Goal: Task Accomplishment & Management: Manage account settings

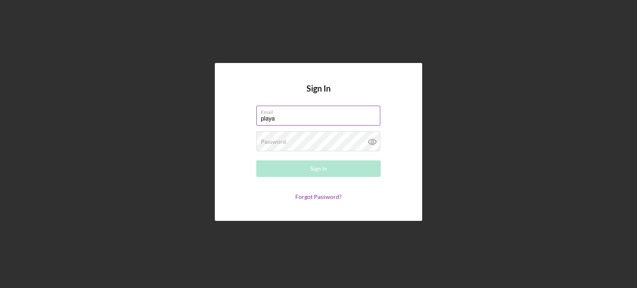
type input "[EMAIL_ADDRESS][DOMAIN_NAME]"
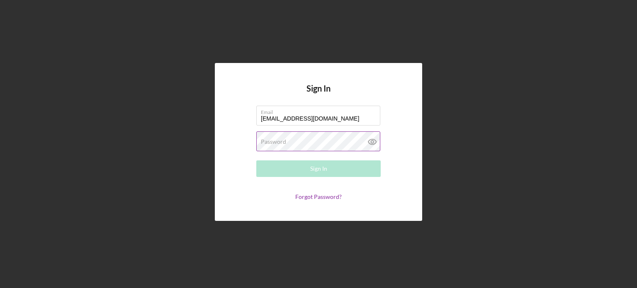
click at [288, 141] on div "Password Required" at bounding box center [318, 142] width 124 height 21
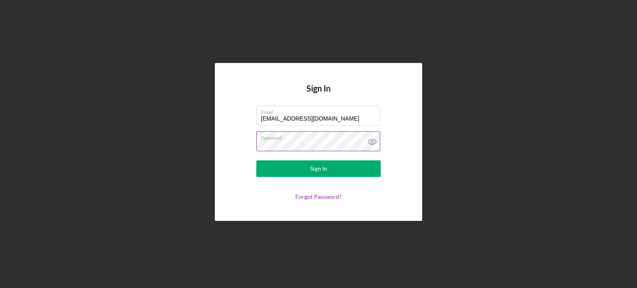
click at [256, 161] on button "Sign In" at bounding box center [318, 169] width 124 height 17
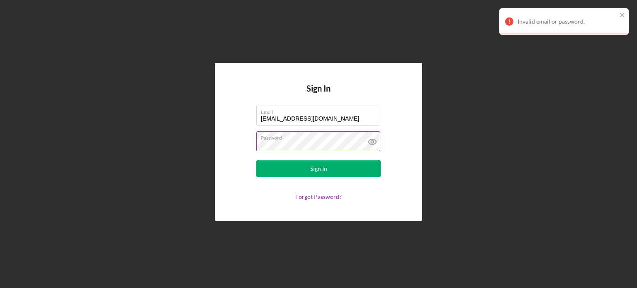
click at [288, 141] on label "Password" at bounding box center [320, 136] width 119 height 9
click at [375, 141] on icon at bounding box center [372, 141] width 8 height 5
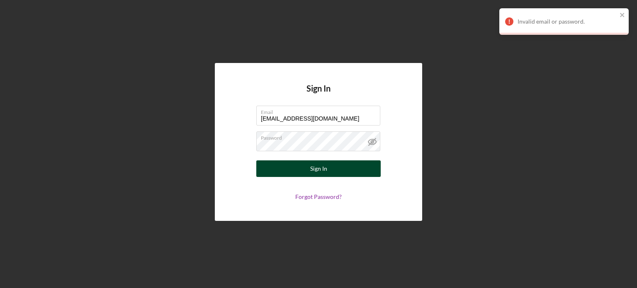
click at [291, 169] on button "Sign In" at bounding box center [318, 169] width 124 height 17
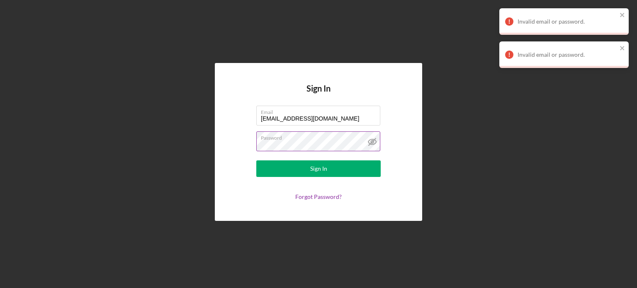
click at [309, 139] on label "Password" at bounding box center [320, 136] width 119 height 9
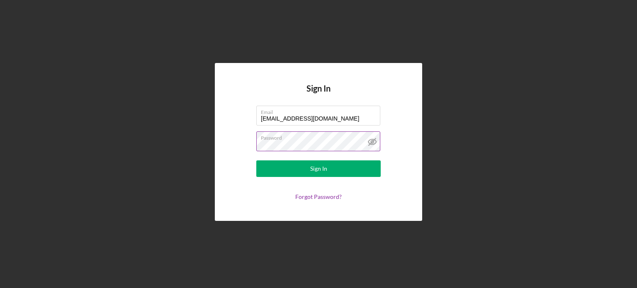
click at [256, 161] on button "Sign In" at bounding box center [318, 169] width 124 height 17
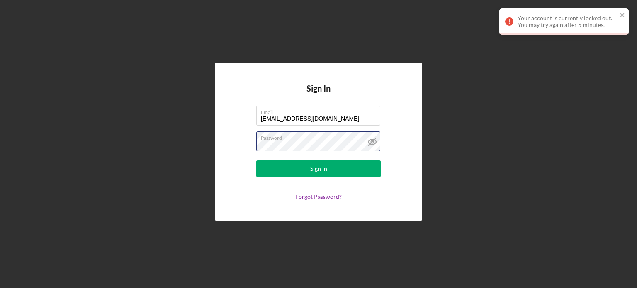
click at [236, 151] on form "Email playaslastunas@yahoo.com Password Sign In Forgot Password?" at bounding box center [319, 153] width 166 height 95
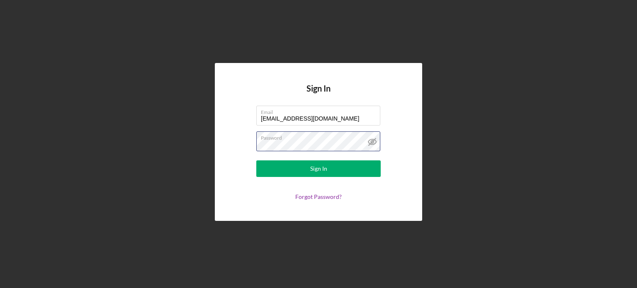
click at [256, 161] on button "Sign In" at bounding box center [318, 169] width 124 height 17
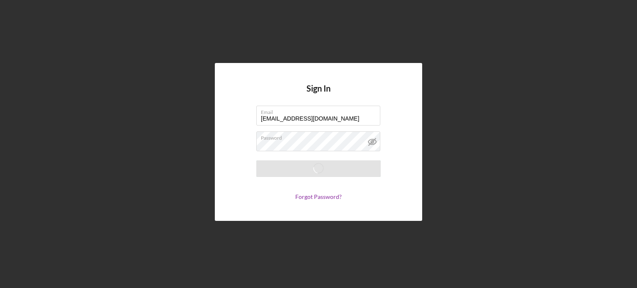
click at [396, 182] on form "Email playaslastunas@yahoo.com Password Saving Forgot Password?" at bounding box center [319, 153] width 166 height 95
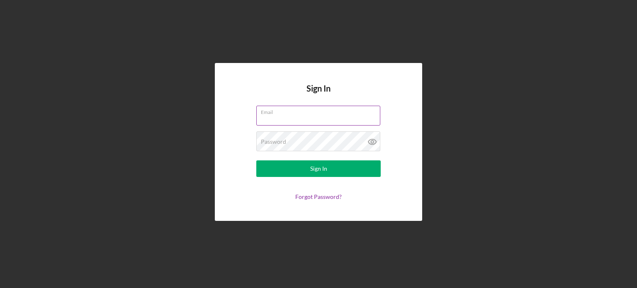
click at [307, 122] on input "Email" at bounding box center [318, 116] width 124 height 20
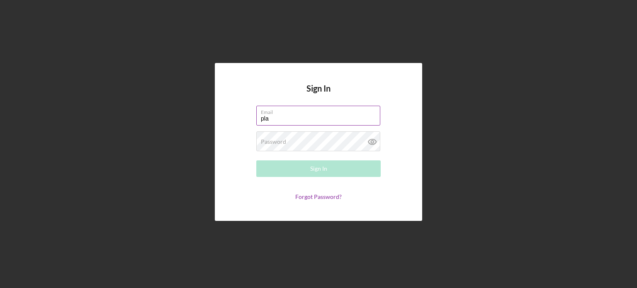
type input "[EMAIL_ADDRESS][DOMAIN_NAME]"
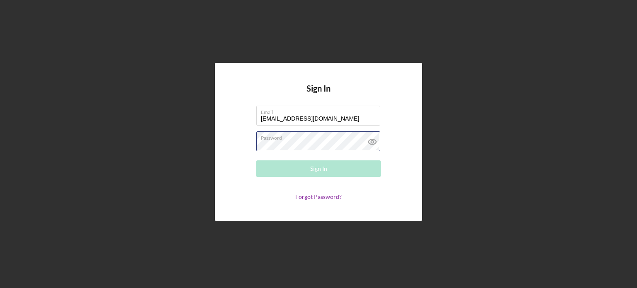
click at [286, 133] on div "Password Required" at bounding box center [318, 142] width 124 height 21
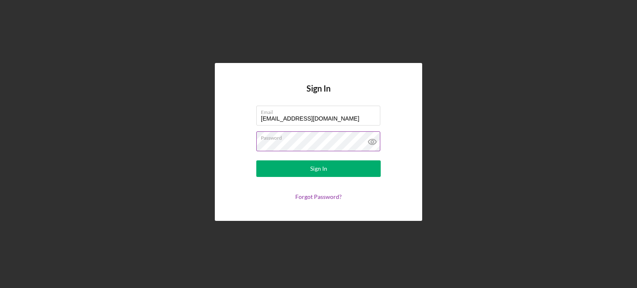
click at [256, 161] on button "Sign In" at bounding box center [318, 169] width 124 height 17
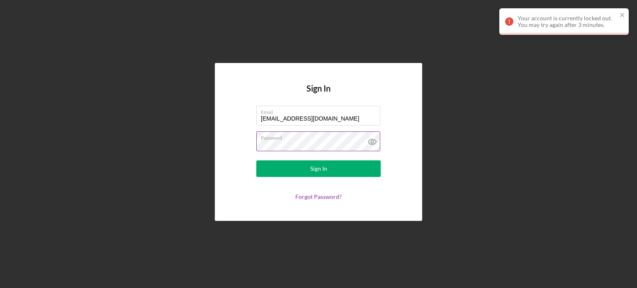
click at [283, 136] on label "Password" at bounding box center [320, 136] width 119 height 9
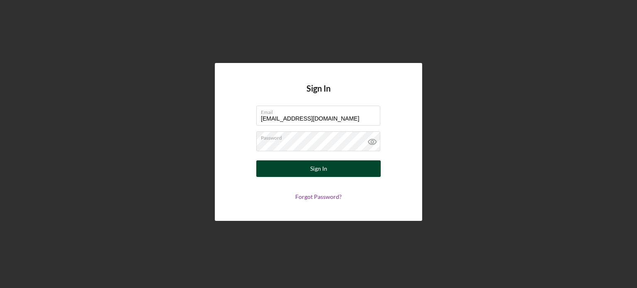
click at [285, 172] on button "Sign In" at bounding box center [318, 169] width 124 height 17
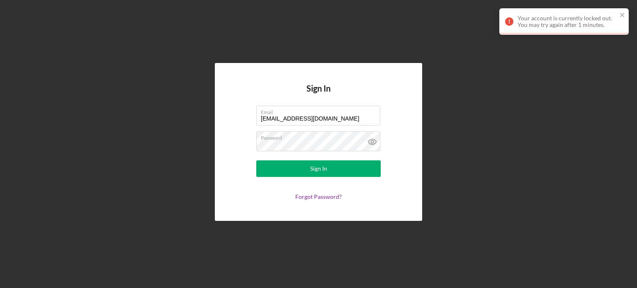
drag, startPoint x: 309, startPoint y: 155, endPoint x: 269, endPoint y: 155, distance: 40.2
click at [252, 158] on form "Email playaslastunas@yahoo.com Password Sign In Forgot Password?" at bounding box center [319, 153] width 166 height 95
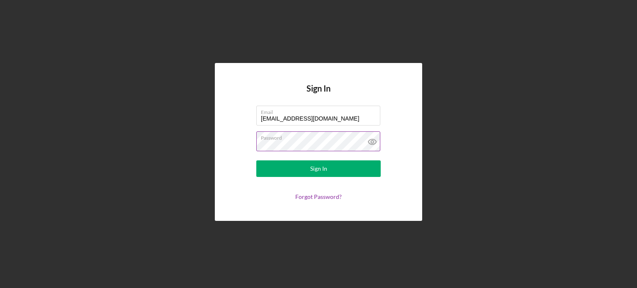
click at [256, 161] on button "Sign In" at bounding box center [318, 169] width 124 height 17
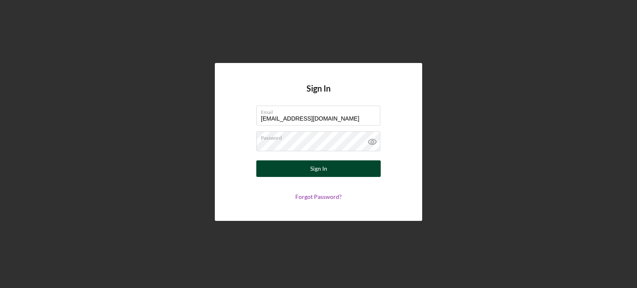
click at [292, 167] on button "Sign In" at bounding box center [318, 169] width 124 height 17
click at [256, 161] on button "Sign In" at bounding box center [318, 169] width 124 height 17
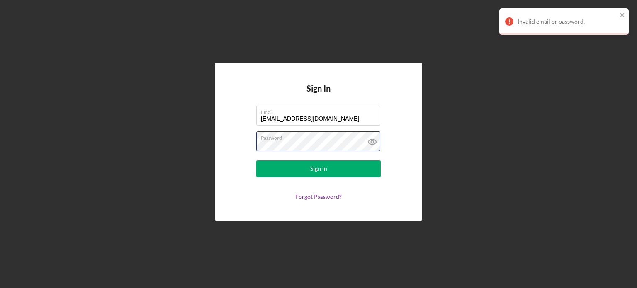
click at [255, 153] on form "Email playaslastunas@yahoo.com Password Sign In Forgot Password?" at bounding box center [319, 153] width 166 height 95
click at [256, 161] on button "Sign In" at bounding box center [318, 169] width 124 height 17
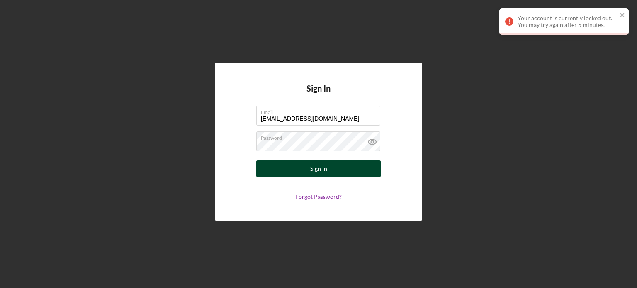
click at [272, 165] on button "Sign In" at bounding box center [318, 169] width 124 height 17
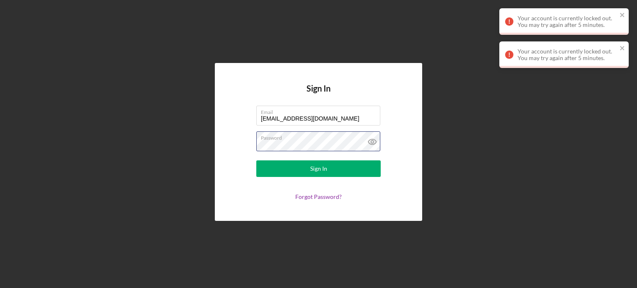
click at [216, 153] on div "Sign In Email playaslastunas@yahoo.com Password Sign In Forgot Password?" at bounding box center [318, 142] width 207 height 158
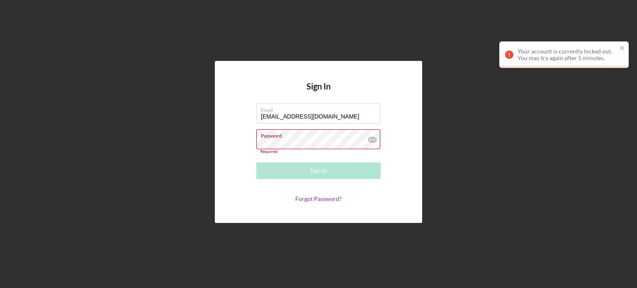
click at [300, 203] on div "Sign In Email playaslastunas@yahoo.com Password Required Sign In Forgot Passwor…" at bounding box center [318, 142] width 207 height 162
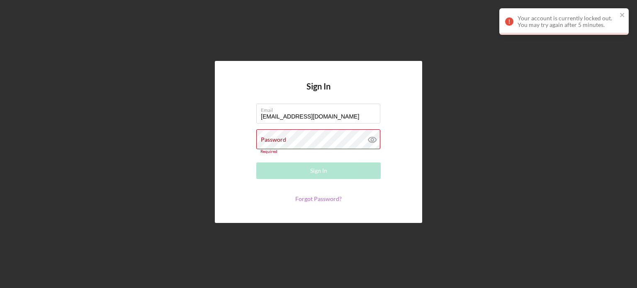
click at [307, 200] on link "Forgot Password?" at bounding box center [318, 198] width 46 height 7
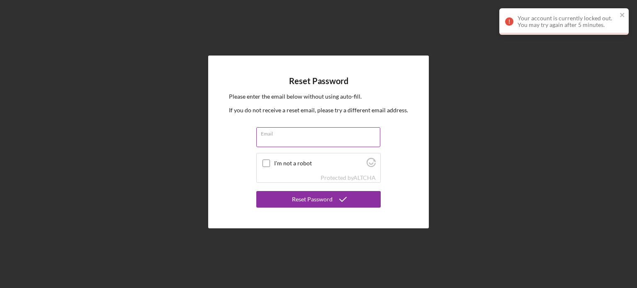
click at [300, 144] on input "Email" at bounding box center [318, 137] width 124 height 20
type input "playaslastunas@yahoo.com"
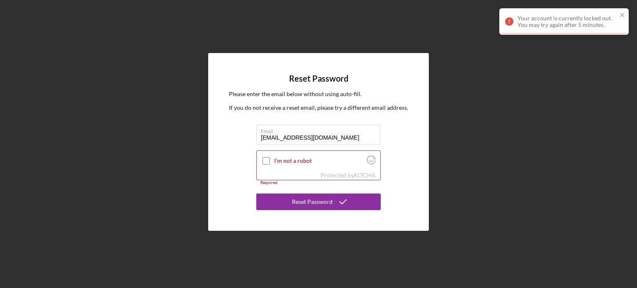
click at [269, 166] on div at bounding box center [266, 161] width 10 height 10
click at [267, 162] on input "I'm not a robot" at bounding box center [266, 160] width 7 height 7
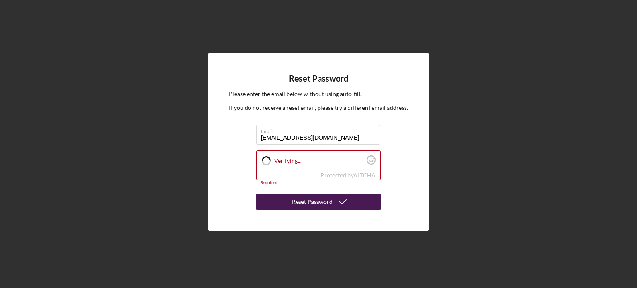
checkbox input "true"
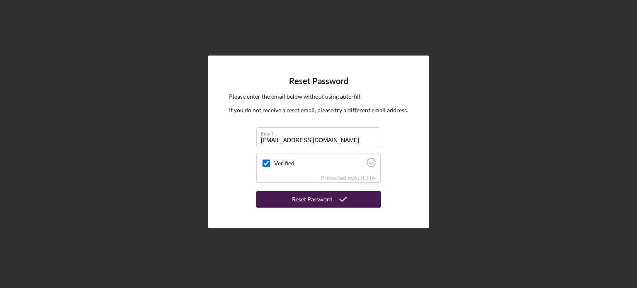
click at [304, 202] on div "Reset Password" at bounding box center [312, 199] width 41 height 17
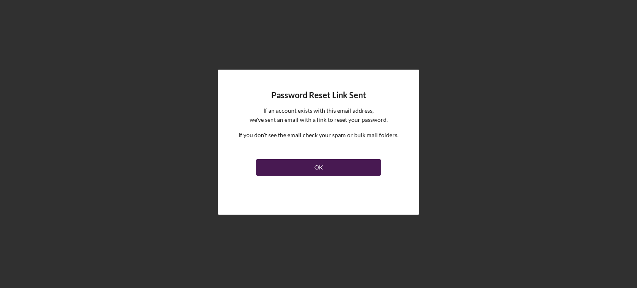
click at [329, 163] on button "OK" at bounding box center [318, 167] width 124 height 17
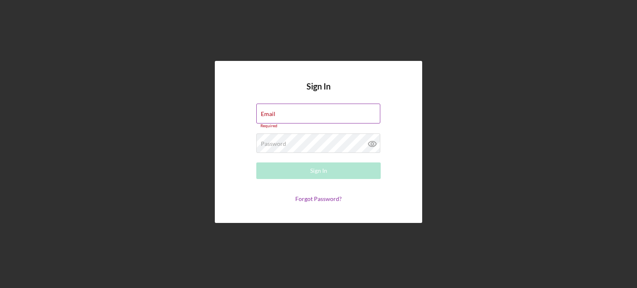
click at [320, 112] on div "Email Required" at bounding box center [318, 116] width 124 height 25
type input "[EMAIL_ADDRESS][DOMAIN_NAME]"
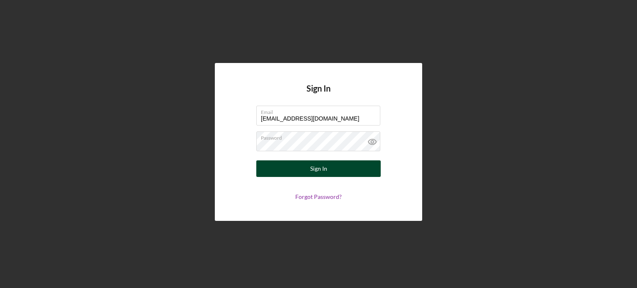
click at [289, 164] on button "Sign In" at bounding box center [318, 169] width 124 height 17
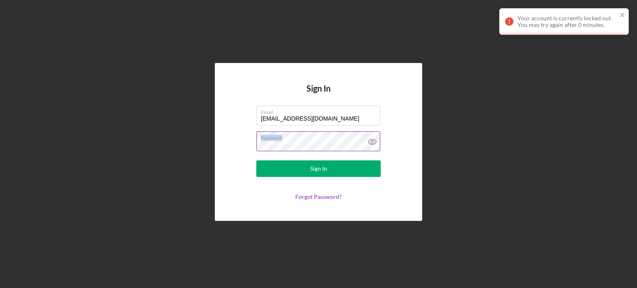
click at [259, 148] on div "Password" at bounding box center [318, 142] width 124 height 21
click at [309, 131] on form "Email playaslastunas@yahoo.com Password Sign In Forgot Password?" at bounding box center [319, 153] width 166 height 95
click at [307, 139] on label "Password" at bounding box center [320, 136] width 119 height 9
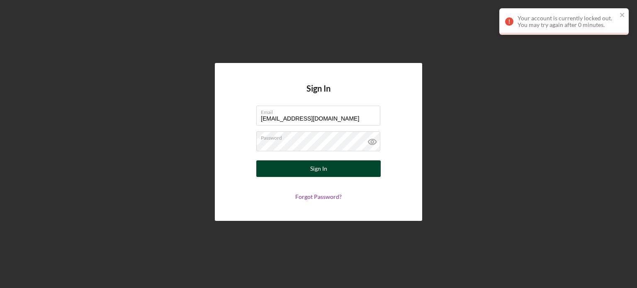
click at [283, 168] on button "Sign In" at bounding box center [318, 169] width 124 height 17
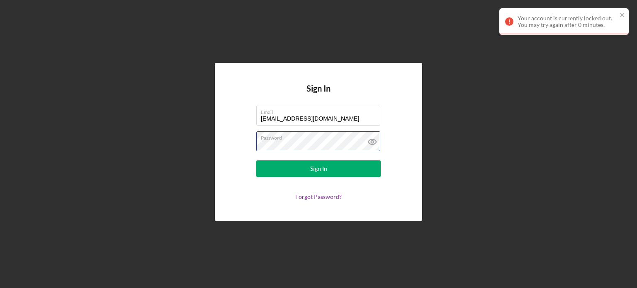
click at [253, 154] on form "Email playaslastunas@yahoo.com Password Sign In Forgot Password?" at bounding box center [319, 153] width 166 height 95
click at [256, 161] on button "Sign In" at bounding box center [318, 169] width 124 height 17
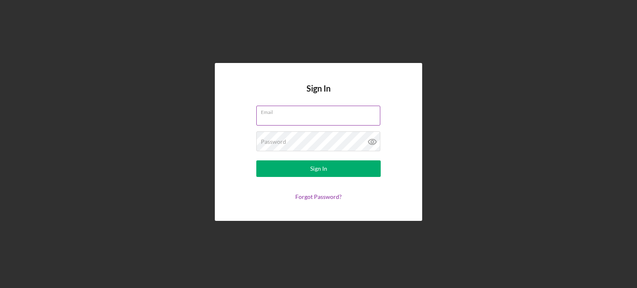
click at [312, 111] on div "Email" at bounding box center [318, 116] width 124 height 21
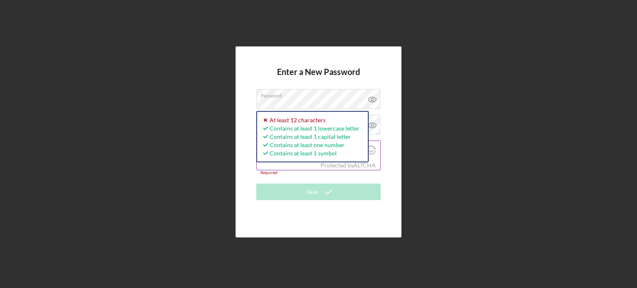
click at [295, 166] on div "Protected by [PERSON_NAME]" at bounding box center [319, 165] width 124 height 9
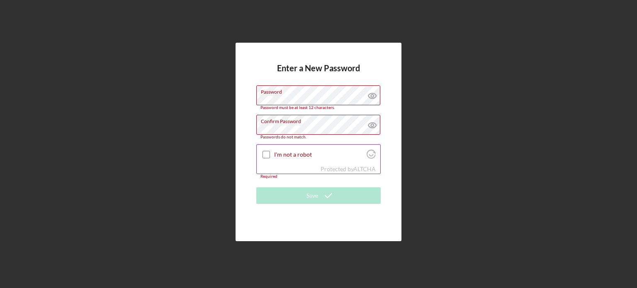
click at [267, 151] on div at bounding box center [266, 155] width 10 height 10
click at [267, 157] on input "I'm not a robot" at bounding box center [266, 154] width 7 height 7
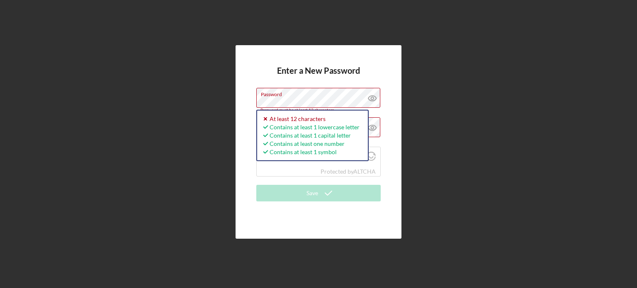
click at [253, 104] on div "Enter a New Password Password Password must be at least 12 characters. Icon/ico…" at bounding box center [319, 142] width 166 height 194
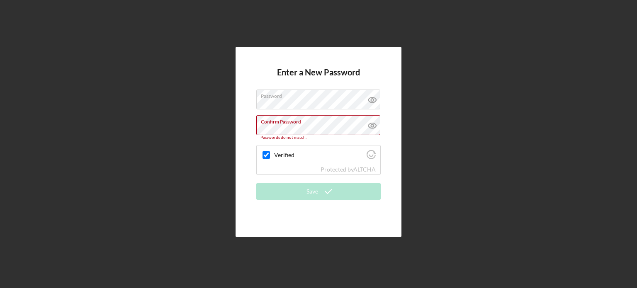
click at [340, 83] on h4 "Enter a New Password" at bounding box center [318, 79] width 83 height 22
click at [252, 132] on div "Enter a New Password Password Confirm Password Passwords do not match. Verified…" at bounding box center [319, 142] width 166 height 190
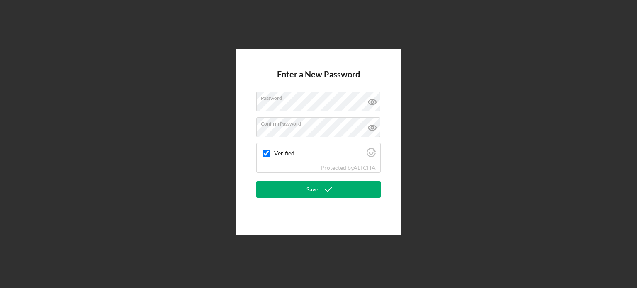
click at [314, 203] on form "Enter a New Password Password Confirm Password Verified Protected by ALTCHA Save" at bounding box center [318, 142] width 124 height 145
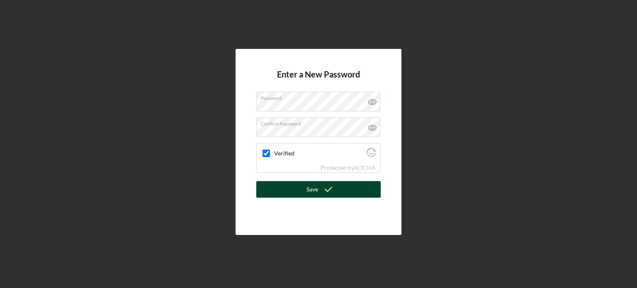
click at [324, 195] on icon "submit" at bounding box center [328, 189] width 21 height 21
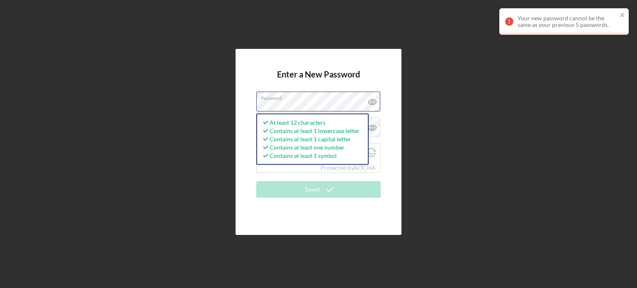
click at [244, 114] on div "Enter a New Password Password At least 12 characters Contains at least 1 lowerc…" at bounding box center [319, 142] width 166 height 186
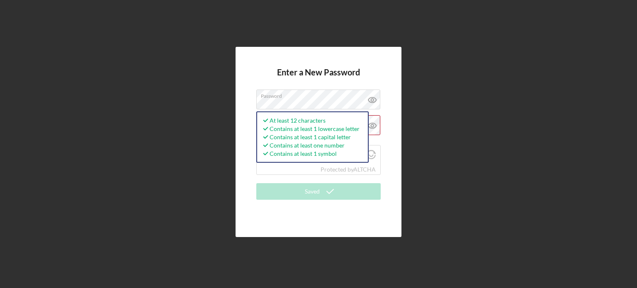
click at [367, 85] on form "Enter a New Password Password At least 12 characters Contains at least 1 lowerc…" at bounding box center [318, 142] width 124 height 149
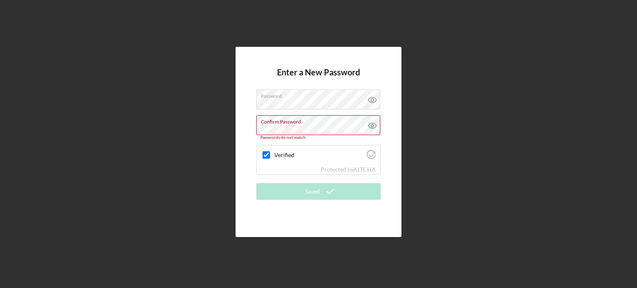
click at [227, 147] on div "Enter a New Password Password Confirm Password Passwords do not match. Verified…" at bounding box center [318, 142] width 629 height 284
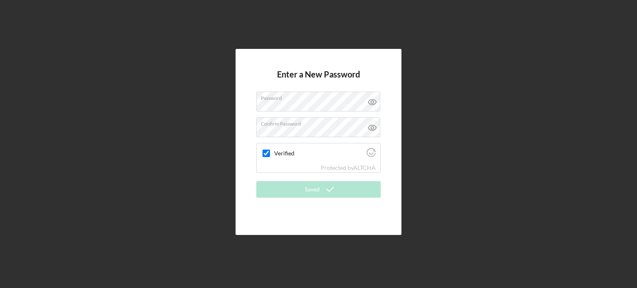
click at [305, 212] on form "Enter a New Password Password Confirm Password Verified Protected by ALTCHA Sav…" at bounding box center [318, 142] width 124 height 145
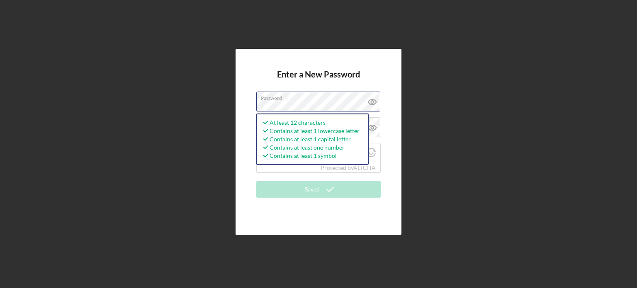
click at [247, 117] on div "Enter a New Password Password At least 12 characters Contains at least 1 lowerc…" at bounding box center [319, 142] width 166 height 186
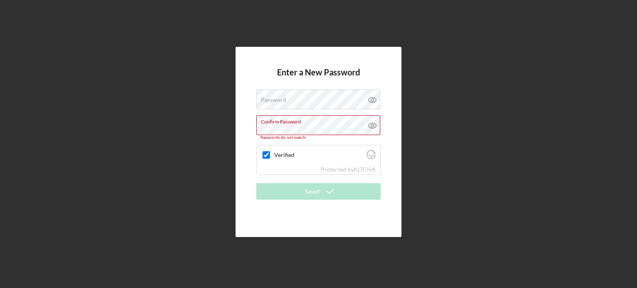
click at [339, 83] on h4 "Enter a New Password" at bounding box center [318, 79] width 83 height 22
drag, startPoint x: 288, startPoint y: 135, endPoint x: 309, endPoint y: 58, distance: 80.0
click at [309, 58] on div "Enter a New Password Password Confirm Password Passwords do not match. Verified…" at bounding box center [319, 142] width 166 height 190
click at [231, 124] on div "Enter a New Password Password Confirm Password Passwords do not match. Verified…" at bounding box center [318, 142] width 629 height 284
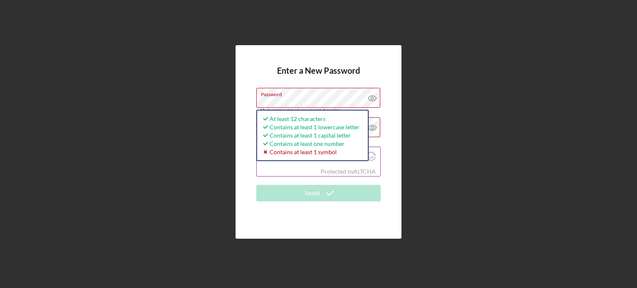
click at [297, 171] on div "Protected by ALTCHA" at bounding box center [319, 171] width 124 height 9
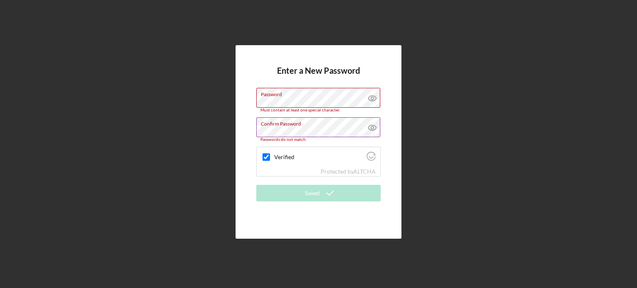
click at [336, 72] on h4 "Enter a New Password" at bounding box center [318, 77] width 83 height 22
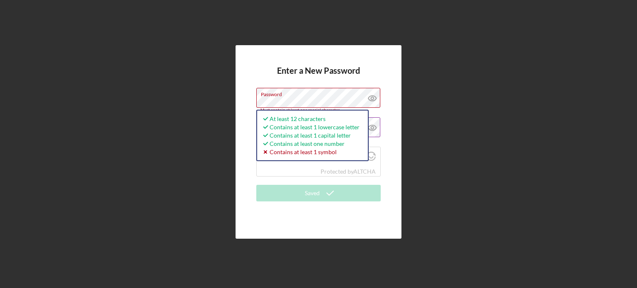
click at [240, 111] on div "Enter a New Password Password Must contain at least one special character. At l…" at bounding box center [319, 142] width 166 height 194
click at [373, 97] on icon at bounding box center [372, 98] width 2 height 2
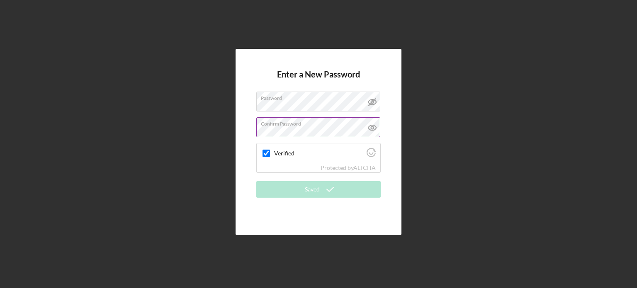
click at [373, 73] on form "Enter a New Password Password Confirm Password Verified Protected by ALTCHA Sav…" at bounding box center [318, 142] width 124 height 145
click at [321, 126] on label "Confirm Password" at bounding box center [320, 122] width 119 height 9
click at [375, 129] on icon at bounding box center [372, 127] width 8 height 5
click at [361, 201] on form "Enter a New Password Password Confirm Password Verified Protected by ALTCHA Sav…" at bounding box center [318, 142] width 124 height 145
click at [273, 152] on div "Verified" at bounding box center [319, 153] width 124 height 19
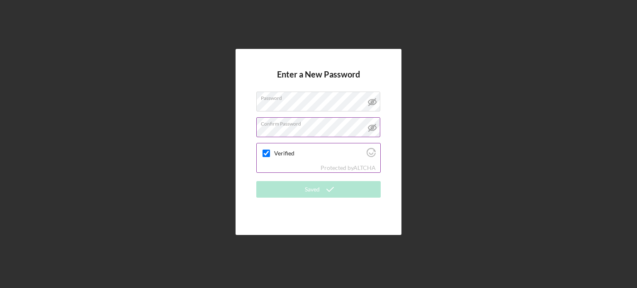
click at [267, 152] on input "Verified" at bounding box center [266, 153] width 7 height 7
click at [361, 126] on label "Confirm Password" at bounding box center [320, 122] width 119 height 9
click at [372, 127] on line at bounding box center [372, 127] width 7 height 7
drag, startPoint x: 310, startPoint y: 101, endPoint x: 199, endPoint y: 126, distance: 114.4
click at [199, 126] on div "Enter a New Password Password Confirm Password Verified Protected by ALTCHA Sav…" at bounding box center [318, 142] width 629 height 284
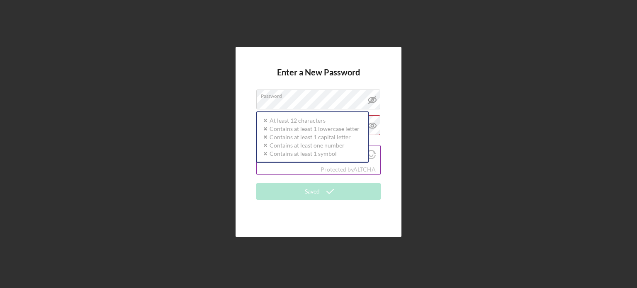
click at [305, 164] on div "Verified" at bounding box center [319, 155] width 124 height 19
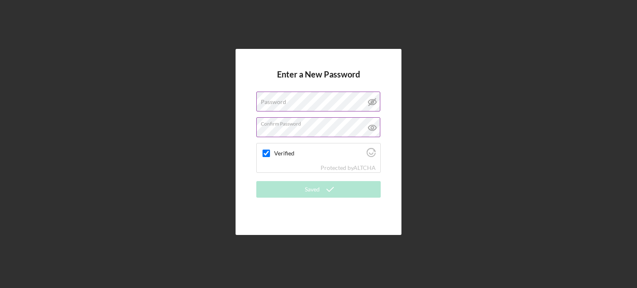
click at [307, 101] on div "Password" at bounding box center [318, 102] width 124 height 21
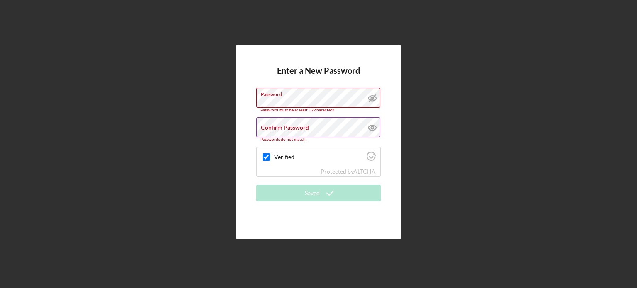
click at [341, 74] on h4 "Enter a New Password" at bounding box center [318, 77] width 83 height 22
click at [307, 124] on div "Confirm Password Passwords do not match." at bounding box center [318, 129] width 124 height 24
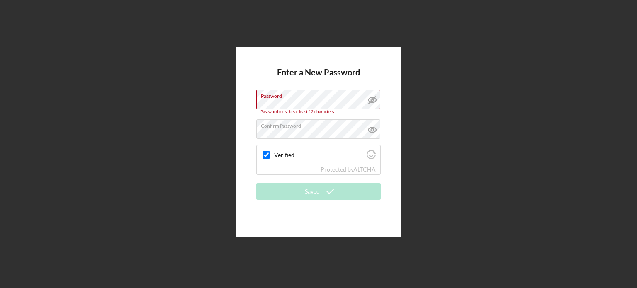
click at [385, 113] on div "Enter a New Password Password Password must be at least 12 characters. Confirm …" at bounding box center [319, 142] width 166 height 190
click at [375, 127] on icon at bounding box center [372, 129] width 21 height 21
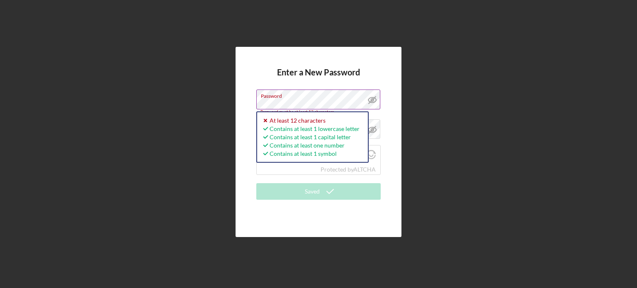
checkbox input "true"
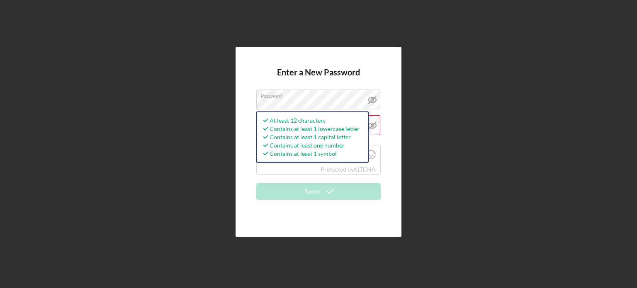
click at [344, 78] on h4 "Enter a New Password" at bounding box center [318, 79] width 83 height 22
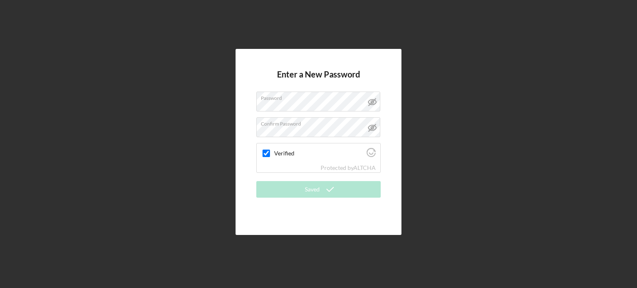
click at [381, 166] on div "Enter a New Password Password Confirm Password Verified Protected by ALTCHA Sav…" at bounding box center [319, 142] width 166 height 186
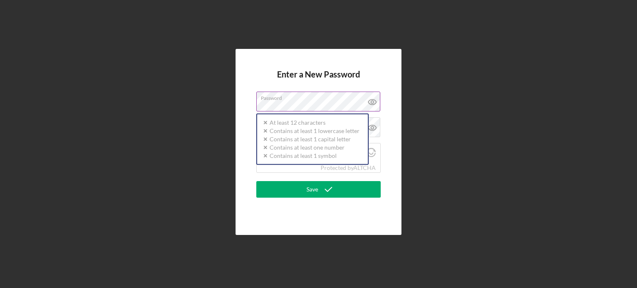
click at [319, 97] on label "Password" at bounding box center [320, 96] width 119 height 9
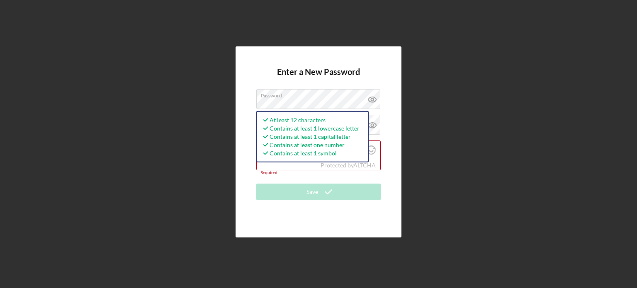
click at [373, 67] on form "Enter a New Password Password At least 12 characters Contains at least 1 lowerc…" at bounding box center [318, 141] width 124 height 149
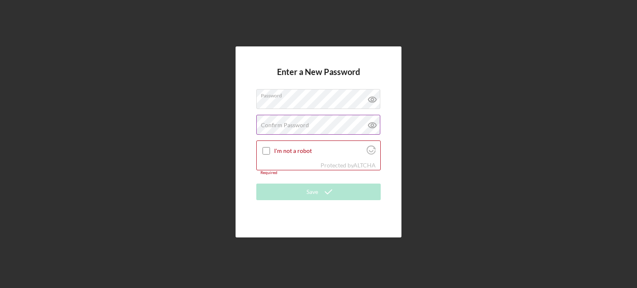
click at [310, 118] on div "Confirm Password Passwords do not match." at bounding box center [318, 125] width 124 height 21
click at [335, 67] on h4 "Enter a New Password" at bounding box center [318, 78] width 83 height 22
click at [263, 154] on input "I'm not a robot" at bounding box center [266, 150] width 7 height 7
checkbox input "true"
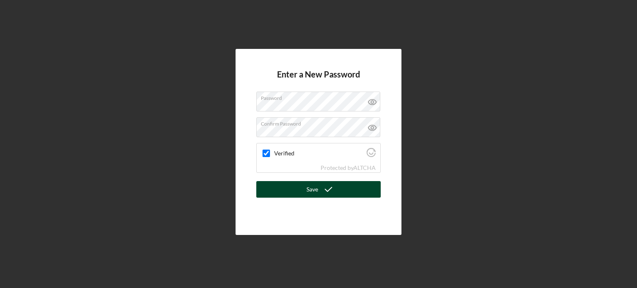
click at [314, 192] on div "Save" at bounding box center [313, 189] width 12 height 17
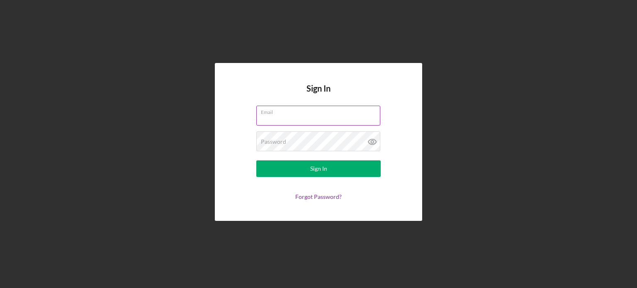
click at [275, 118] on input "Email" at bounding box center [318, 116] width 124 height 20
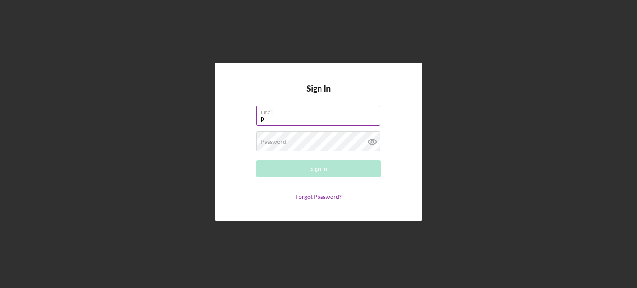
type input "[EMAIL_ADDRESS][DOMAIN_NAME]"
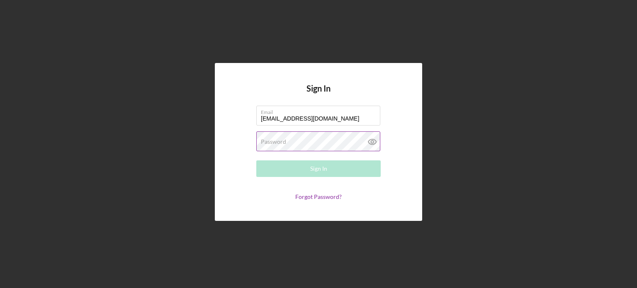
click at [282, 140] on label "Password" at bounding box center [273, 142] width 25 height 7
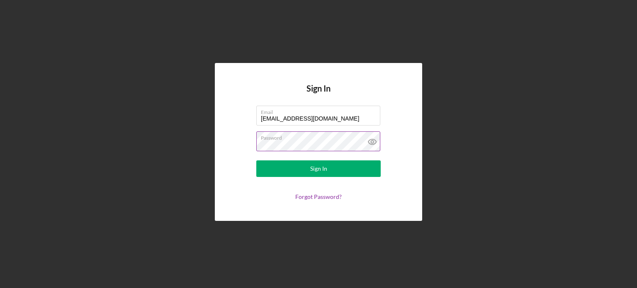
click at [256, 161] on button "Sign In" at bounding box center [318, 169] width 124 height 17
